Goal: Transaction & Acquisition: Purchase product/service

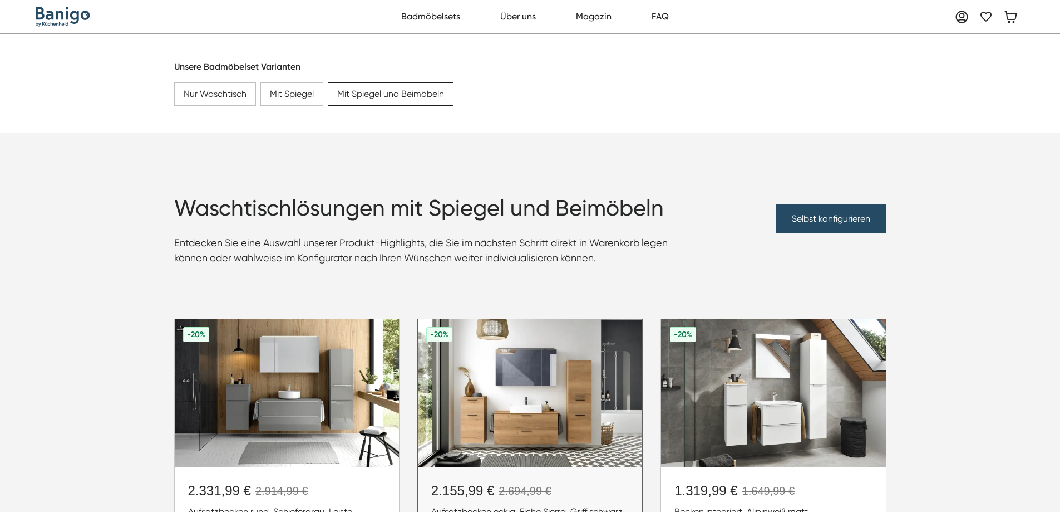
click at [600, 364] on img at bounding box center [530, 393] width 224 height 148
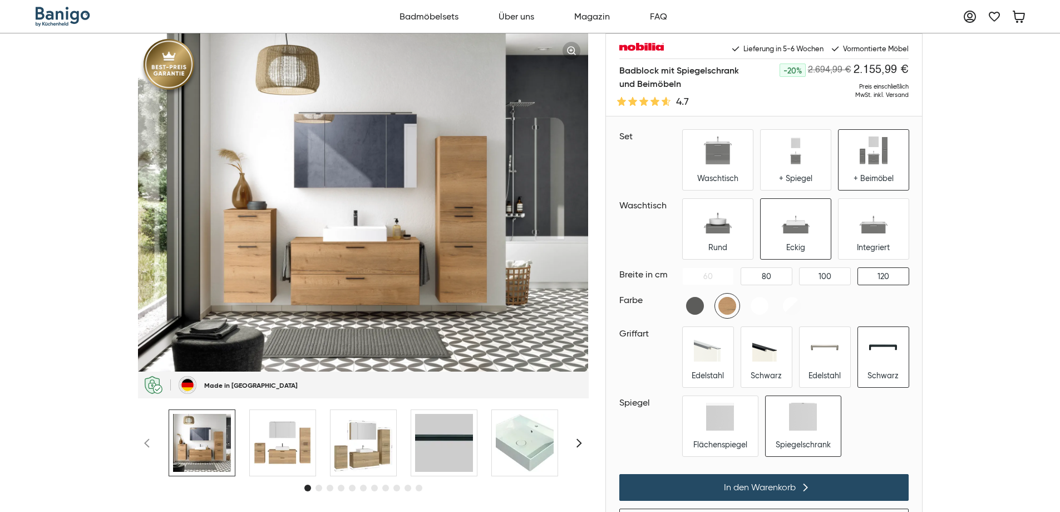
drag, startPoint x: 1025, startPoint y: 184, endPoint x: 1003, endPoint y: 185, distance: 22.3
click at [1025, 184] on div "Badblock mit Spiegelschrank und Beimöbeln -20% 2.694,99 € 2.155,99 € Preis eins…" at bounding box center [530, 314] width 1060 height 563
click at [285, 442] on img at bounding box center [283, 443] width 58 height 58
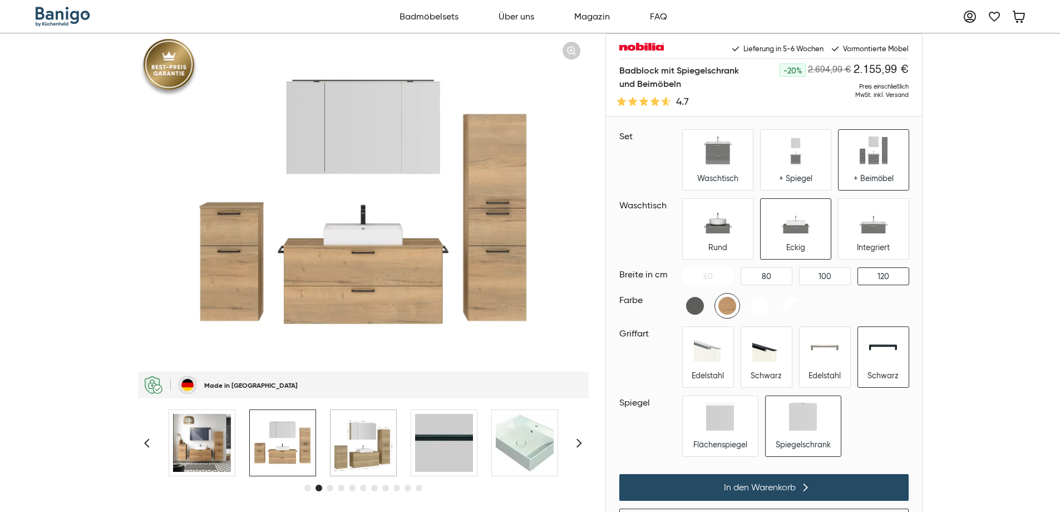
click at [356, 433] on img at bounding box center [364, 443] width 58 height 58
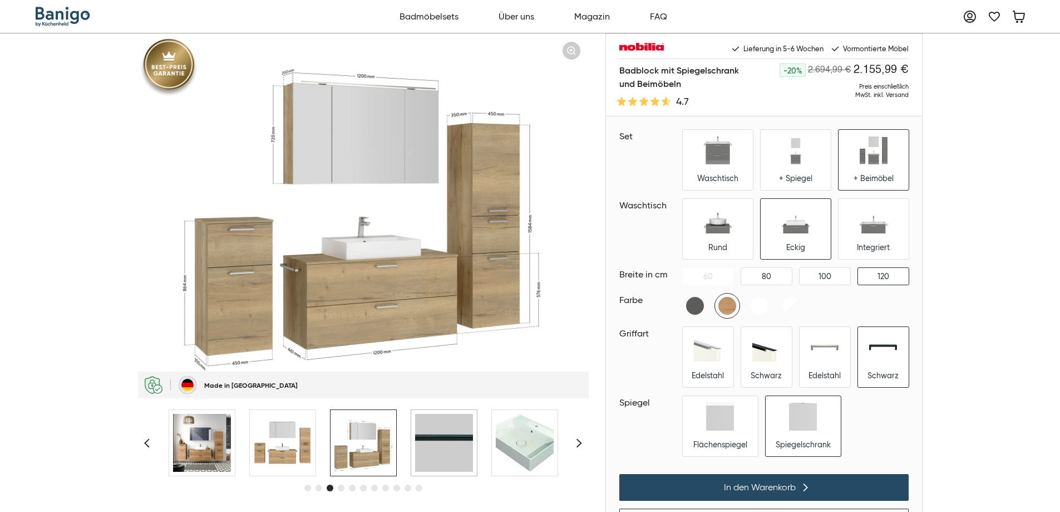
click at [412, 434] on div at bounding box center [444, 442] width 67 height 67
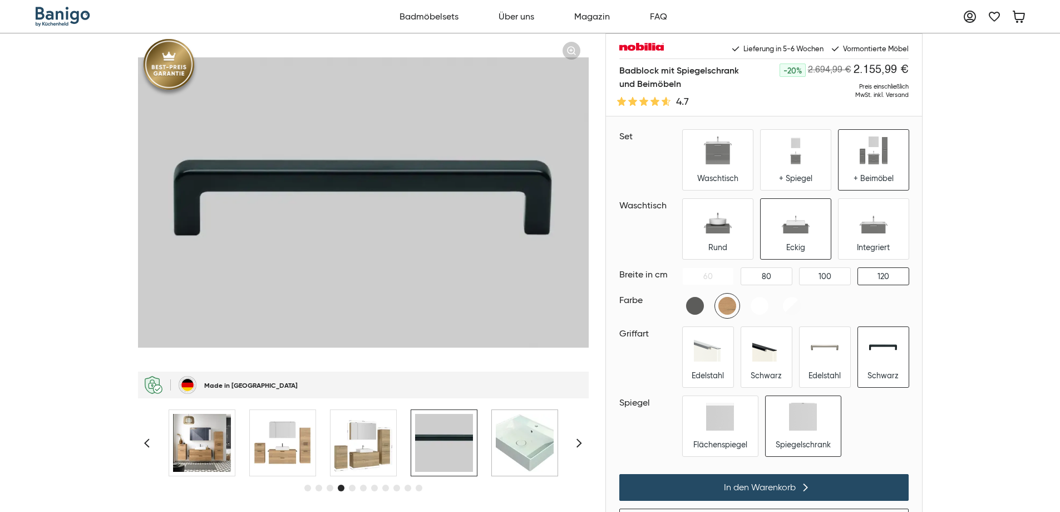
click at [510, 438] on img at bounding box center [525, 443] width 58 height 58
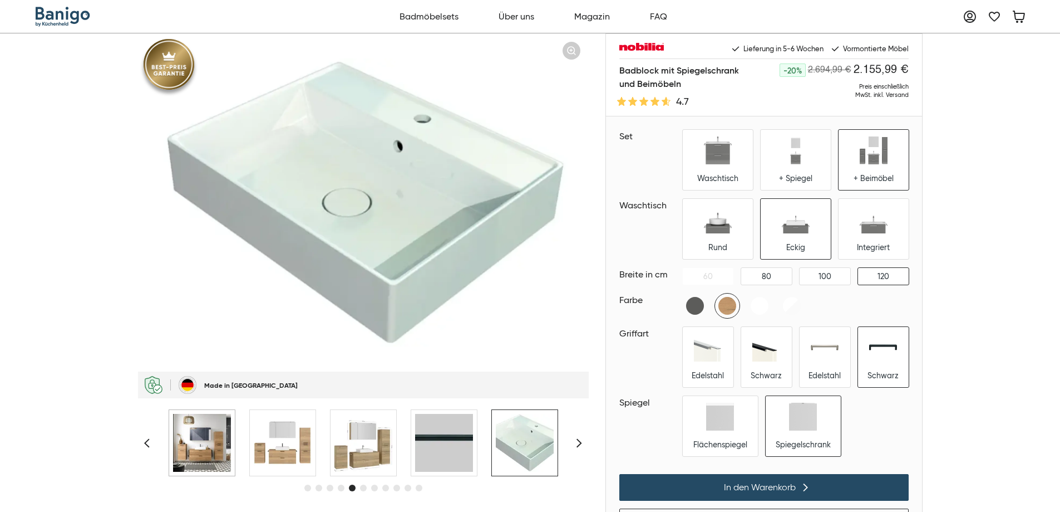
click at [197, 439] on img at bounding box center [202, 443] width 58 height 58
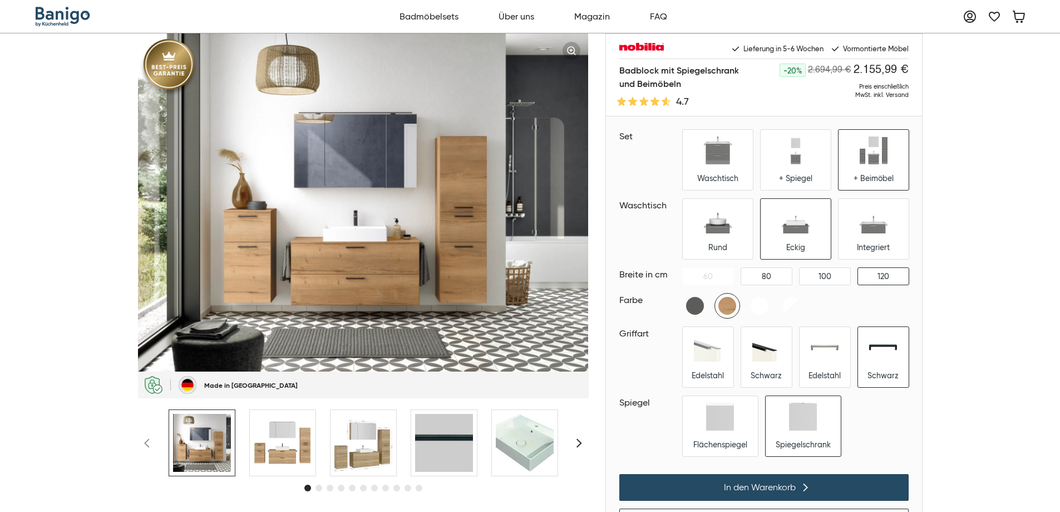
drag, startPoint x: 614, startPoint y: 100, endPoint x: 699, endPoint y: 102, distance: 85.2
click at [699, 102] on div "Badblock mit Spiegelschrank und Beimöbeln 4.7 -20% 2.694,99 € 2.155,99 € Preis …" at bounding box center [764, 89] width 316 height 53
click at [699, 102] on div "4.7" at bounding box center [680, 101] width 120 height 11
